Goal: Task Accomplishment & Management: Use online tool/utility

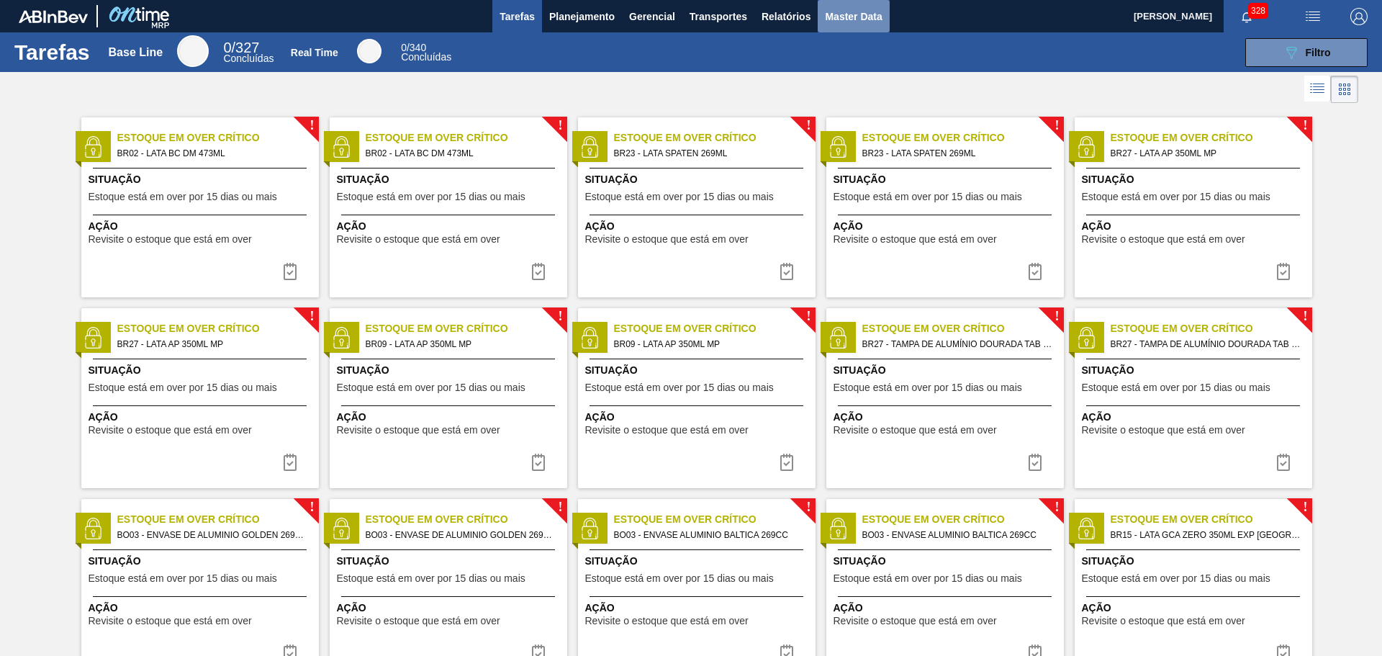
click at [842, 27] on button "Master Data" at bounding box center [853, 16] width 71 height 32
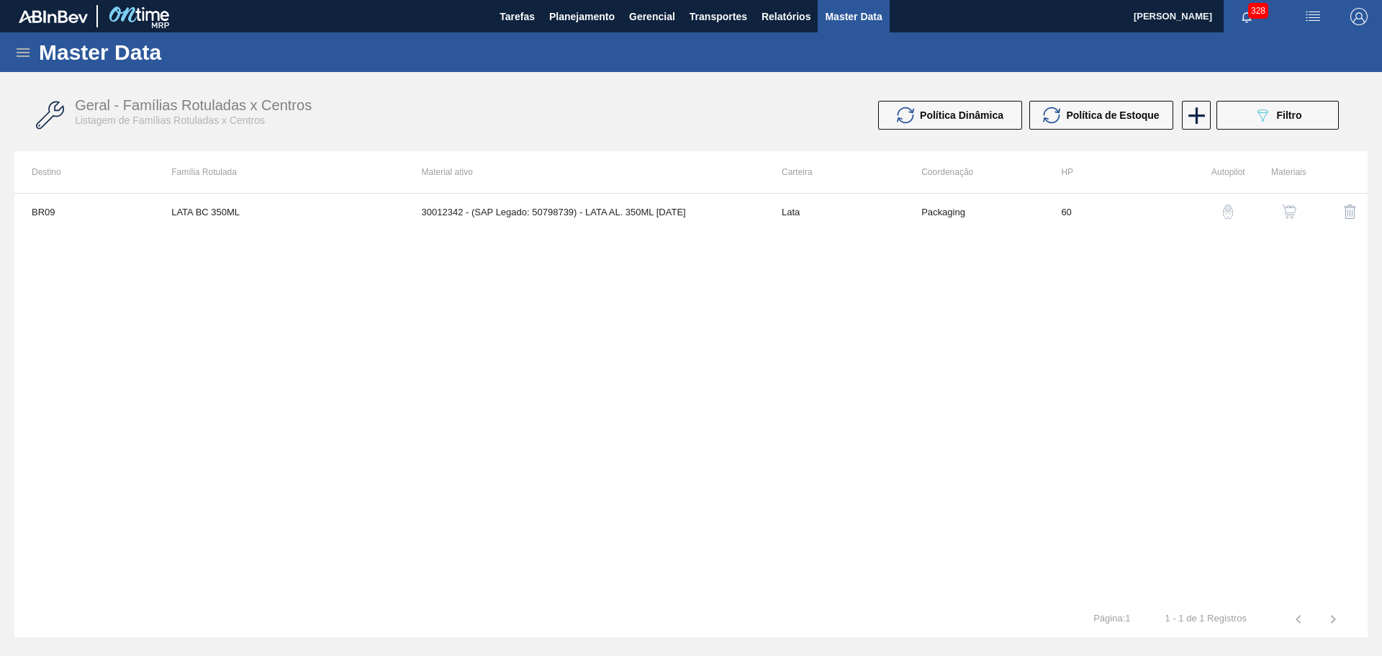
click at [19, 53] on icon at bounding box center [23, 52] width 13 height 9
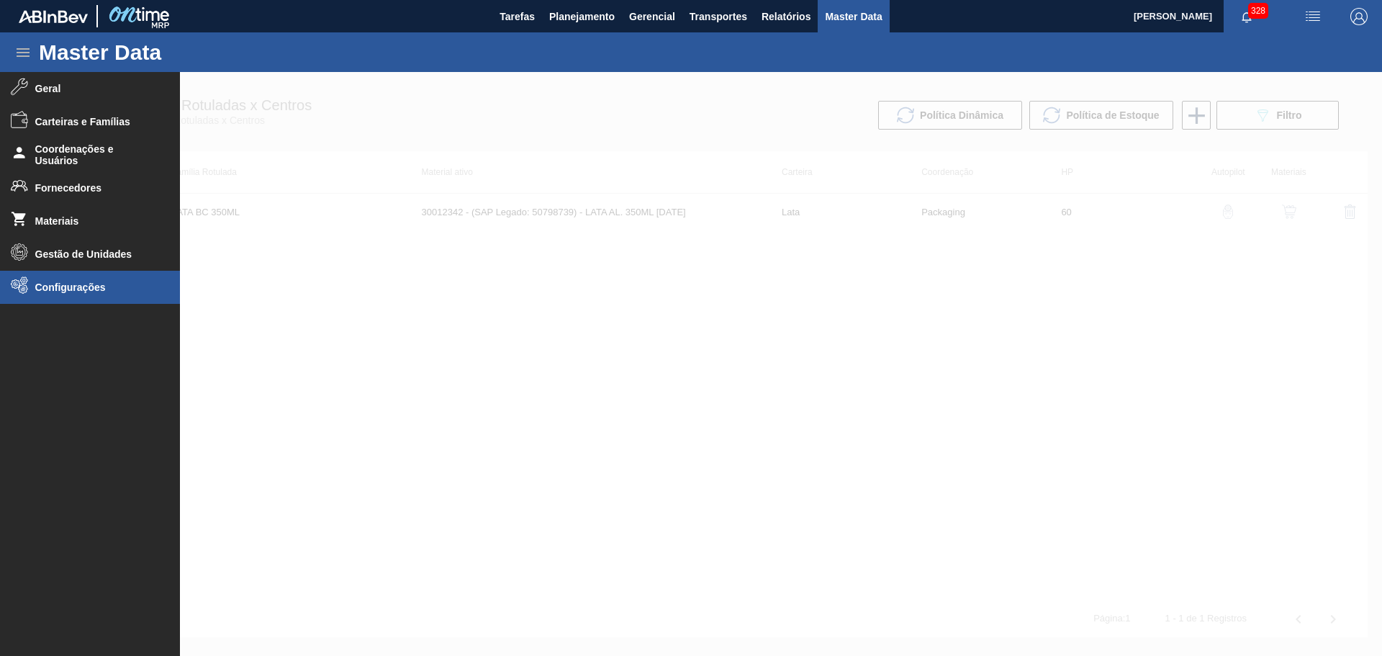
click at [74, 291] on span "Configurações" at bounding box center [94, 287] width 119 height 12
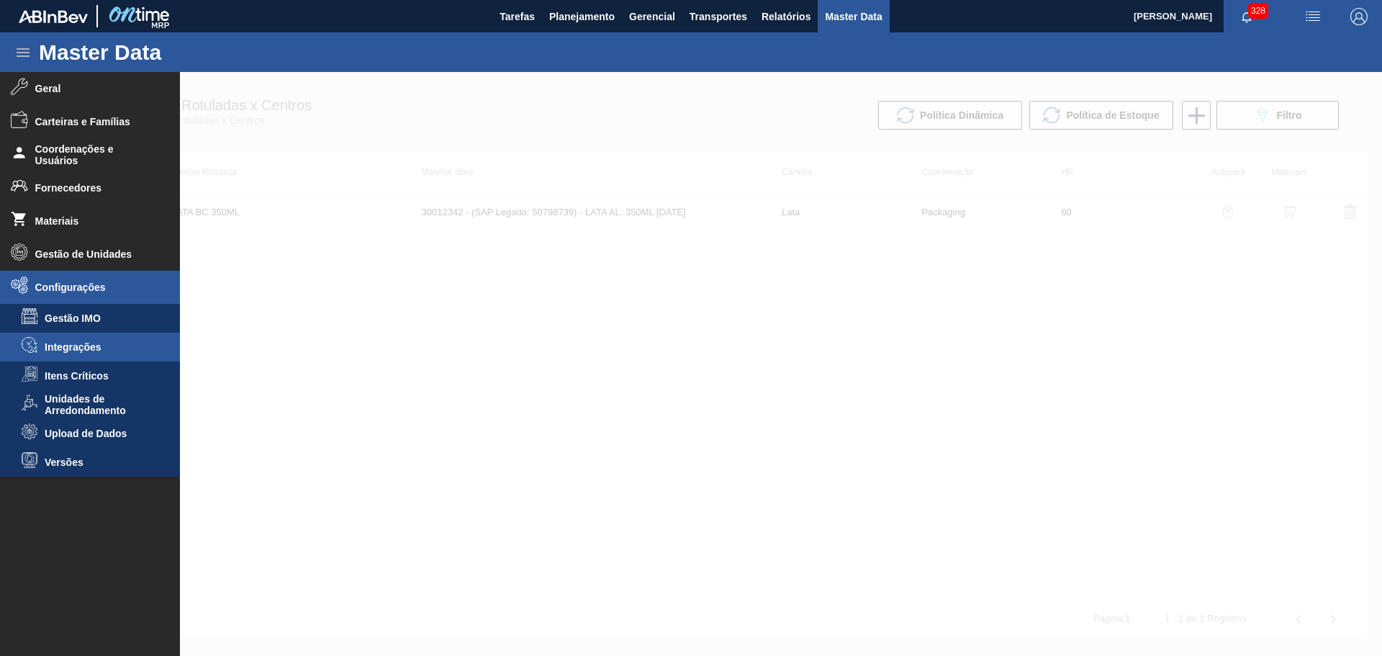
click at [60, 341] on span "Integrações" at bounding box center [100, 347] width 111 height 12
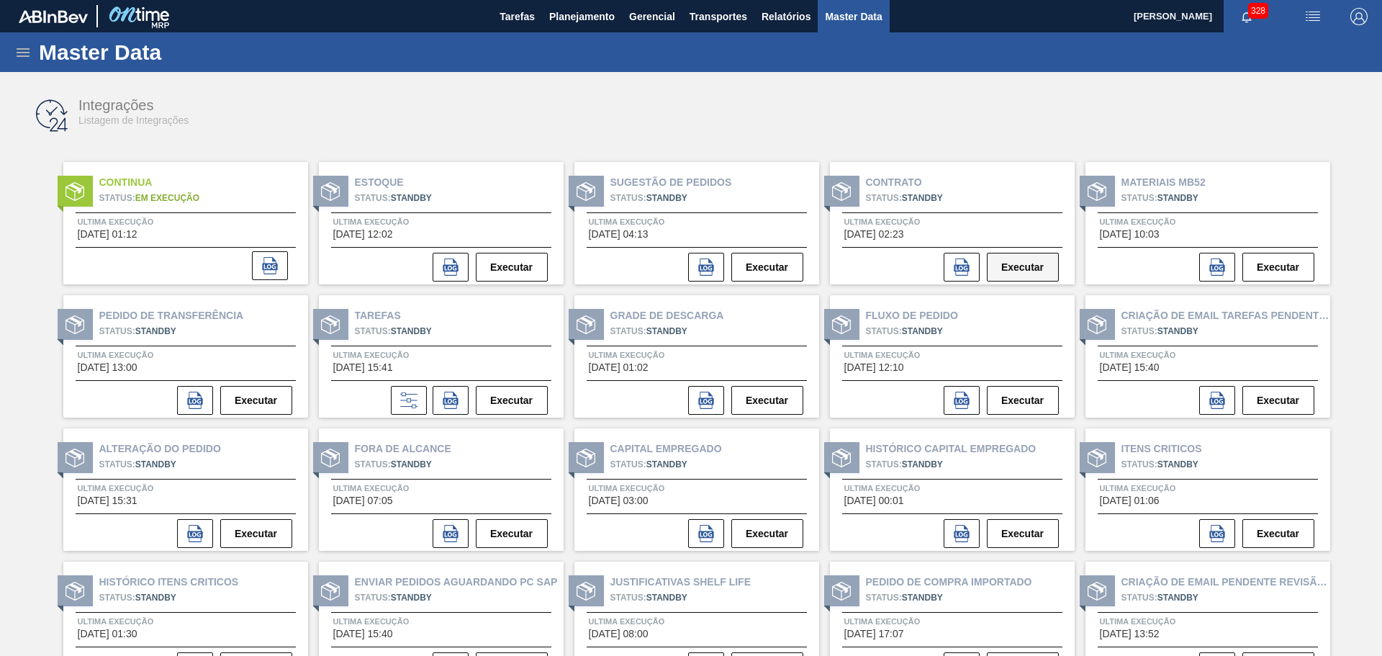
click at [1022, 273] on button "Executar" at bounding box center [1023, 267] width 72 height 29
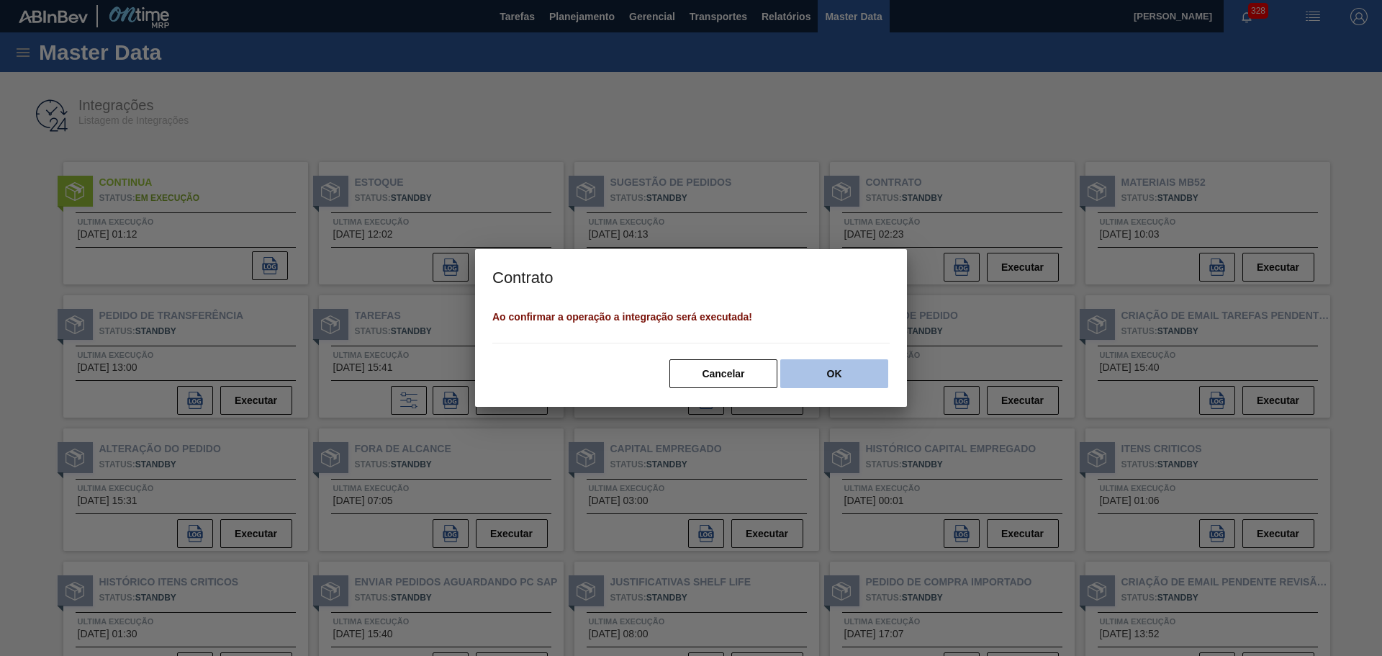
click at [838, 374] on button "OK" at bounding box center [834, 373] width 108 height 29
